Goal: Task Accomplishment & Management: Complete application form

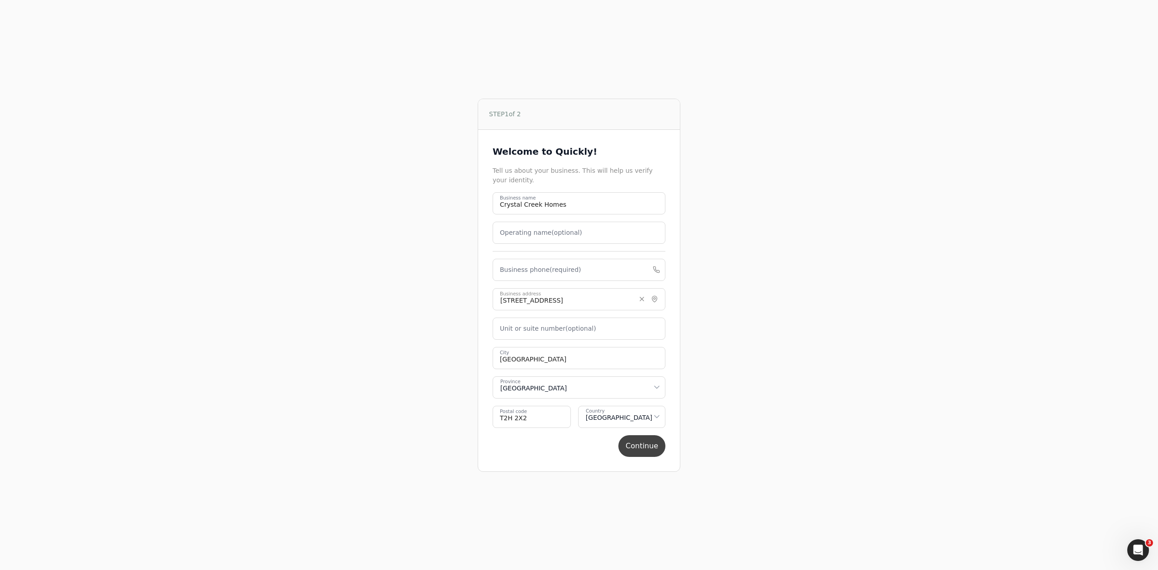
click at [652, 442] on button "Continue" at bounding box center [641, 446] width 47 height 22
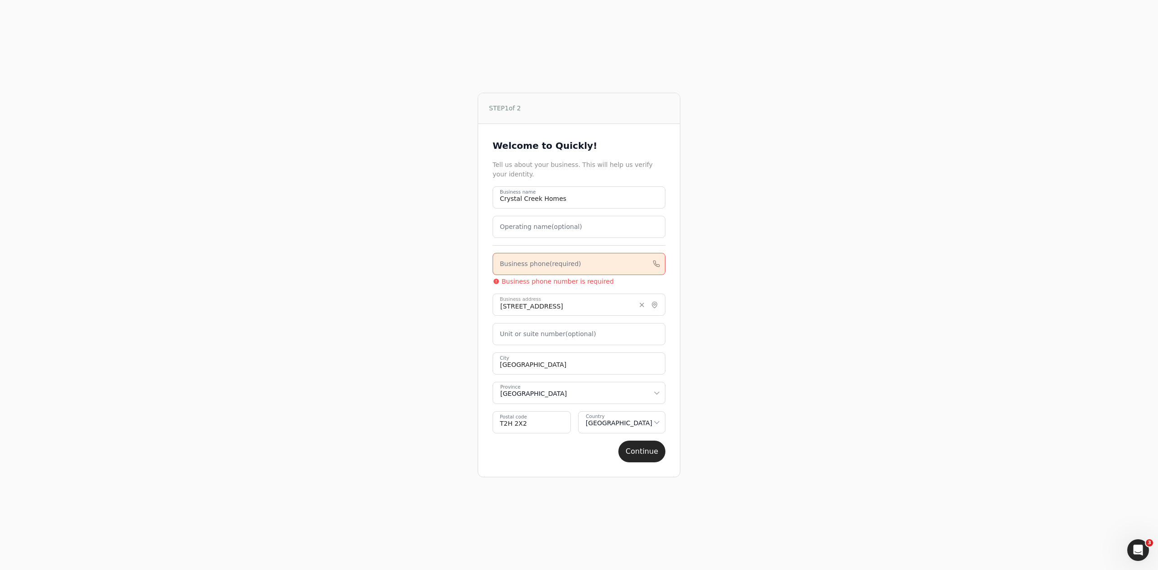
click at [228, 33] on div "STEP 1 of 2 Welcome to Quickly! Tell us about your business. This will help us …" at bounding box center [579, 285] width 1158 height 570
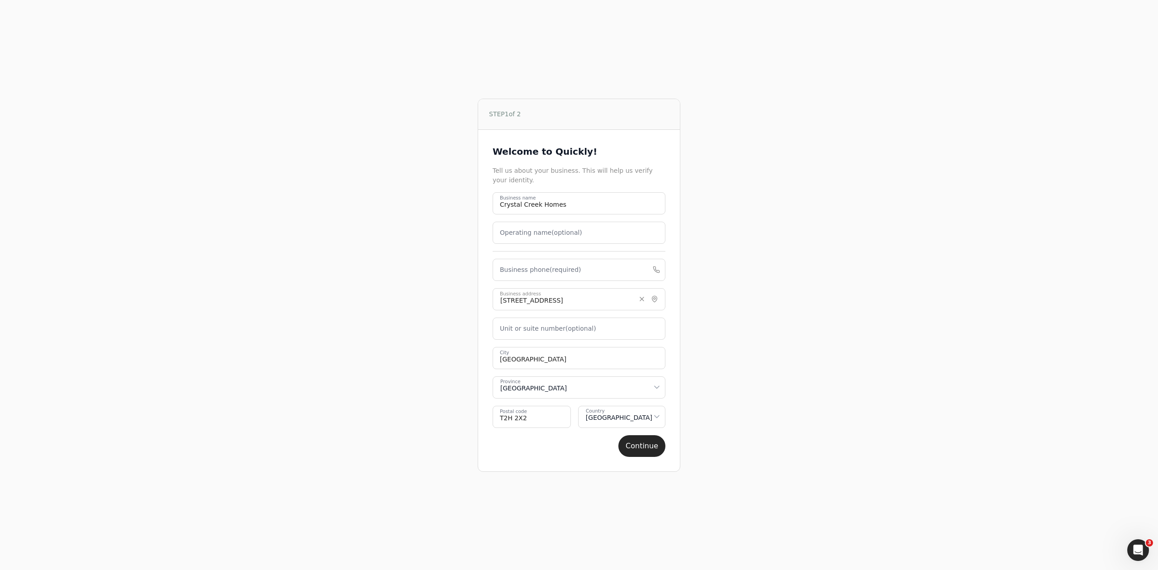
click at [652, 469] on div "Welcome to Quickly! Tell us about your business. This will help us verify your …" at bounding box center [579, 300] width 202 height 341
click at [650, 448] on button "Continue" at bounding box center [641, 446] width 47 height 22
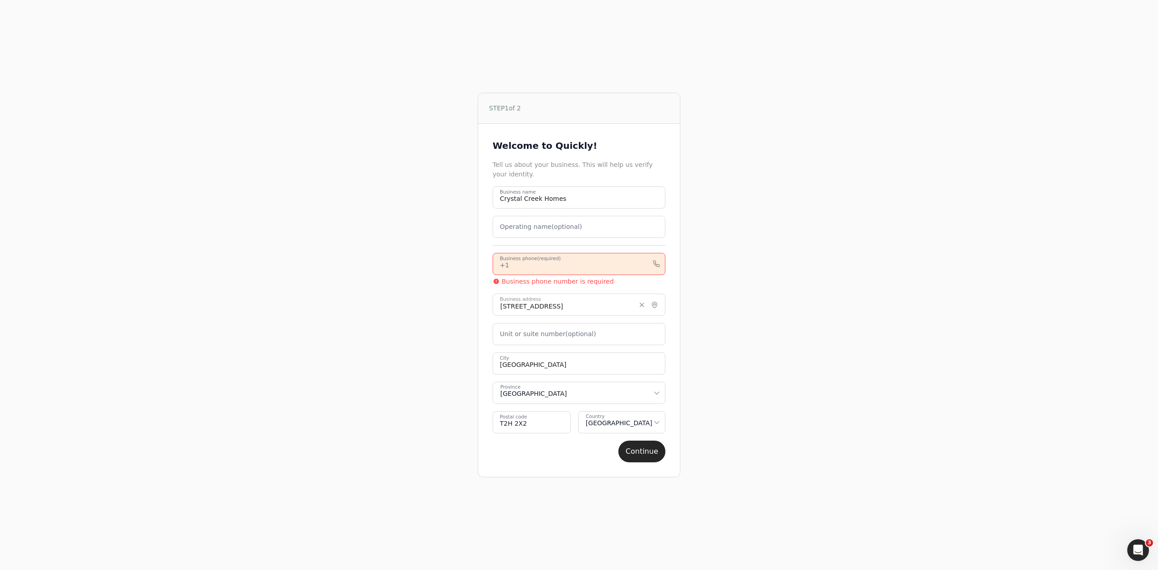
click at [601, 265] on phone "Business phone (required)" at bounding box center [578, 264] width 173 height 22
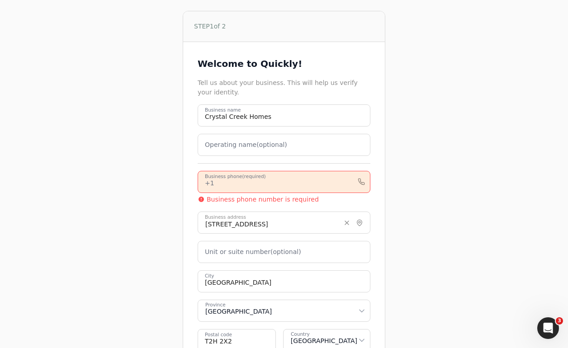
click at [266, 190] on phone "Business phone (required)" at bounding box center [284, 182] width 173 height 22
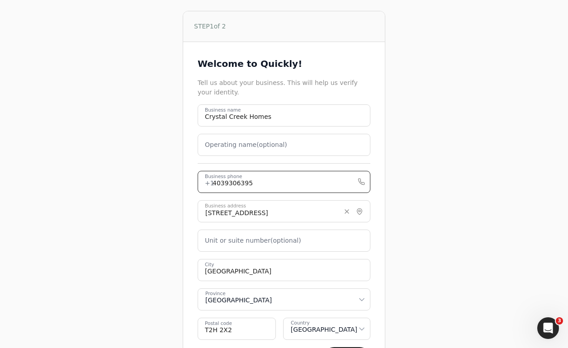
type phone "4039306395"
click at [431, 228] on div "STEP 1 of 2 Welcome to Quickly! Tell us about your business. This will help us …" at bounding box center [283, 197] width 463 height 395
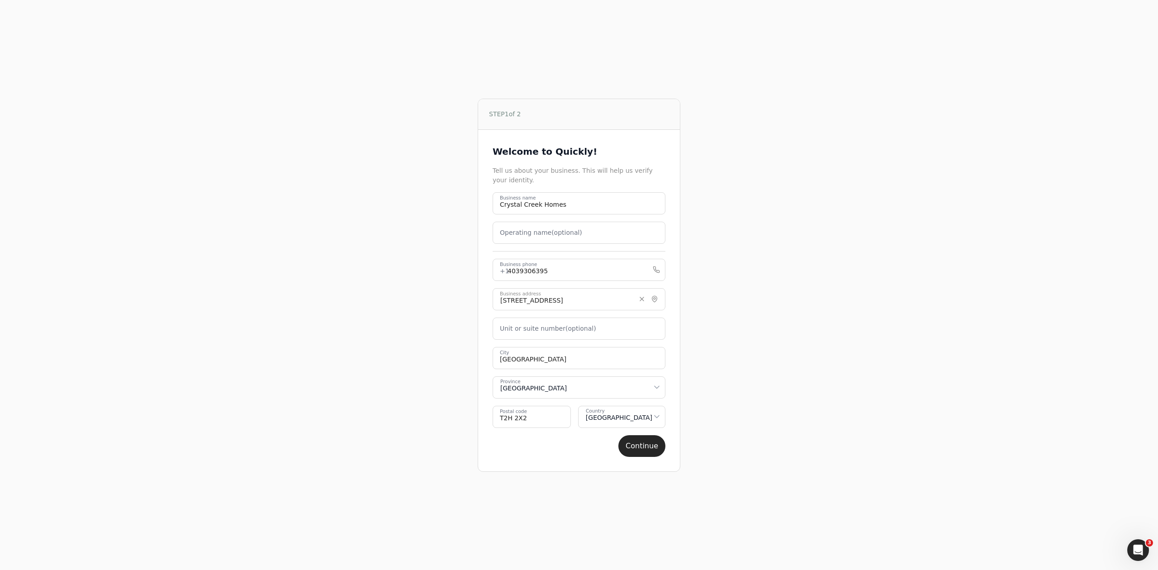
click at [634, 442] on button "Continue" at bounding box center [641, 446] width 47 height 22
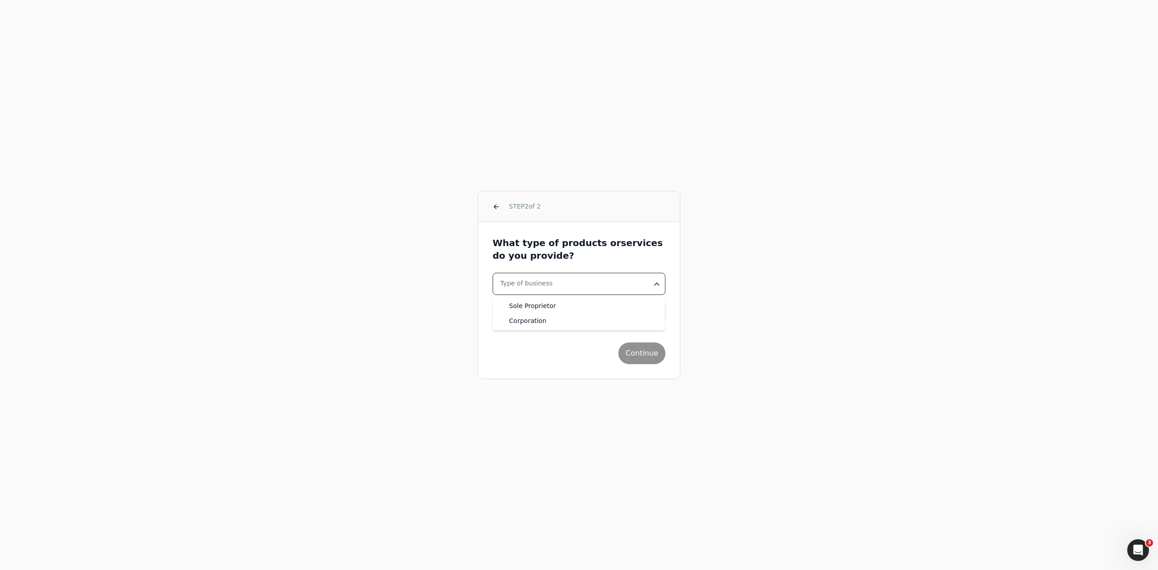
click at [626, 286] on html "STEP 2 of 2 What type of products or services do you provide? Type of business …" at bounding box center [579, 285] width 1158 height 570
click at [628, 289] on html "STEP 2 of 2 What type of products or services do you provide? Type of business …" at bounding box center [579, 285] width 1158 height 570
drag, startPoint x: 129, startPoint y: 53, endPoint x: 134, endPoint y: 52, distance: 5.2
click at [129, 53] on div "STEP 2 of 2 What type of products or services do you provide? Type of business …" at bounding box center [579, 285] width 1158 height 570
